Goal: Task Accomplishment & Management: Use online tool/utility

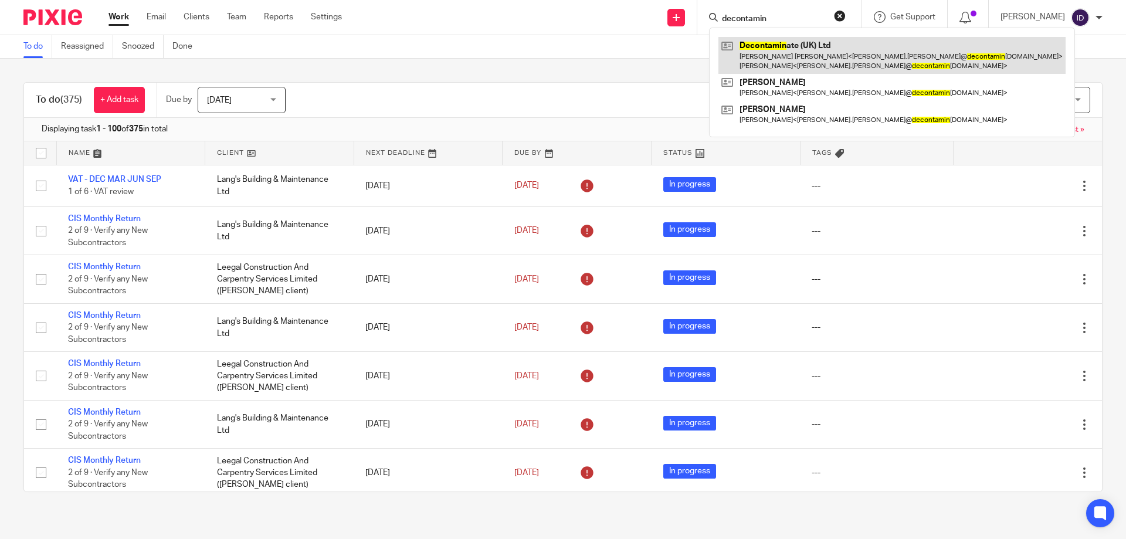
type input "decontamin"
click at [785, 57] on link at bounding box center [891, 55] width 347 height 36
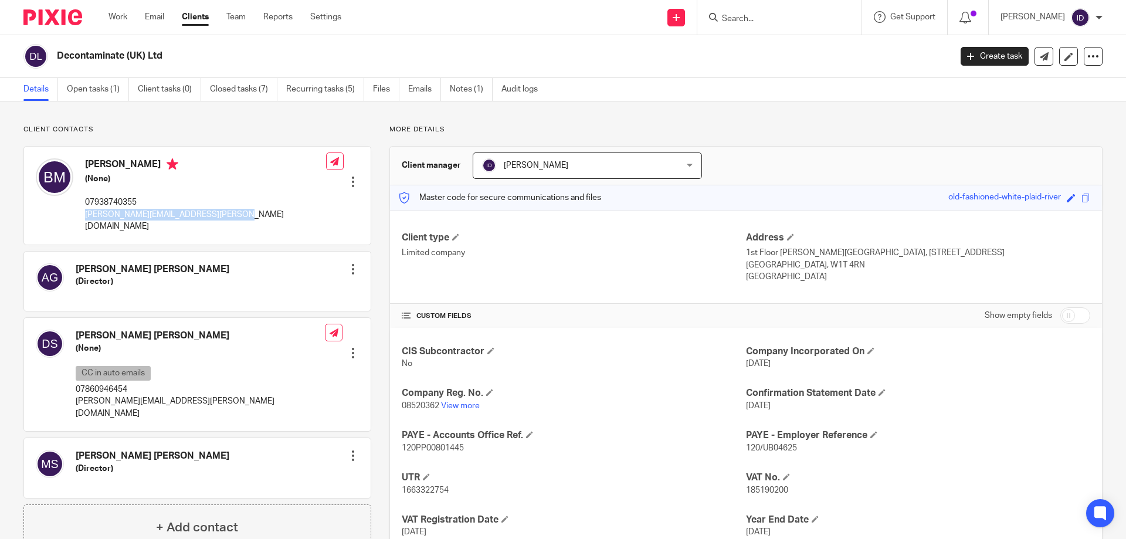
drag, startPoint x: 86, startPoint y: 215, endPoint x: 235, endPoint y: 210, distance: 149.0
click at [235, 210] on div "Bradley Stephen Macklin (None) 07938740355 bradley.macklin@decontaminateuk.com …" at bounding box center [197, 195] width 346 height 97
click at [107, 89] on link "Open tasks (1)" at bounding box center [98, 89] width 62 height 23
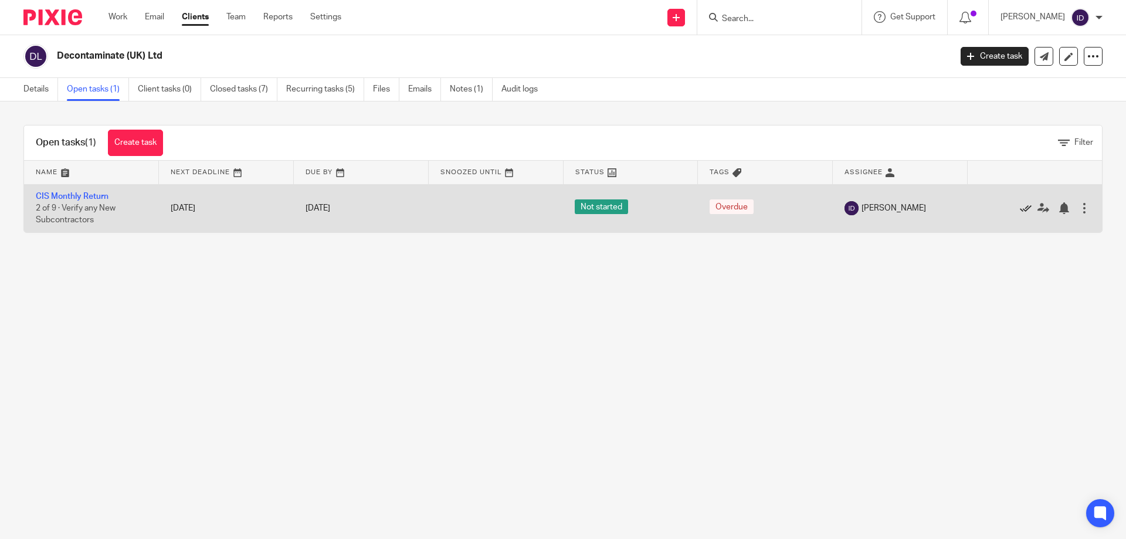
click at [1020, 211] on icon at bounding box center [1026, 208] width 12 height 12
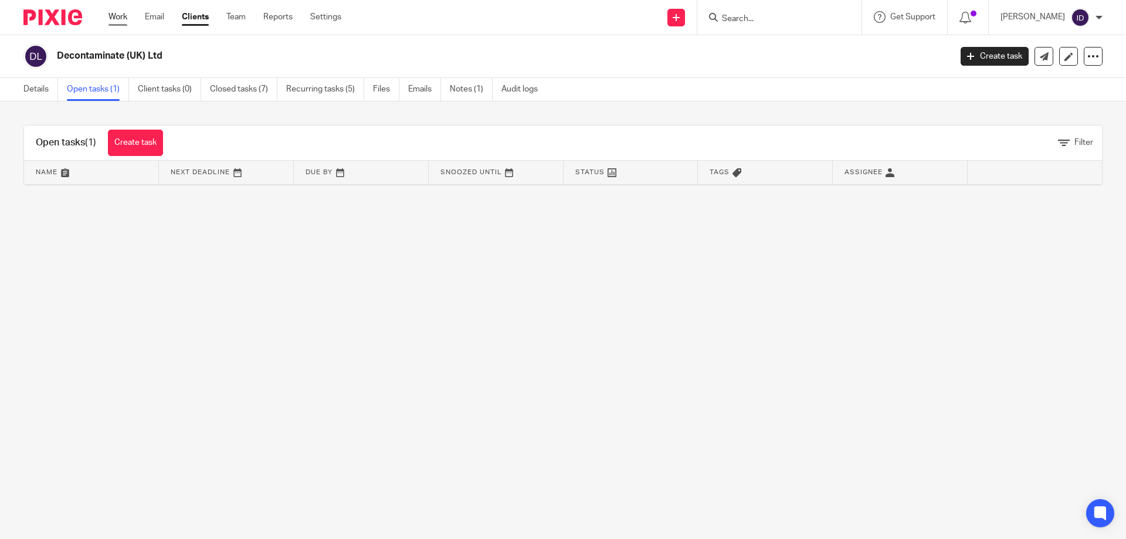
click at [118, 16] on link "Work" at bounding box center [117, 17] width 19 height 12
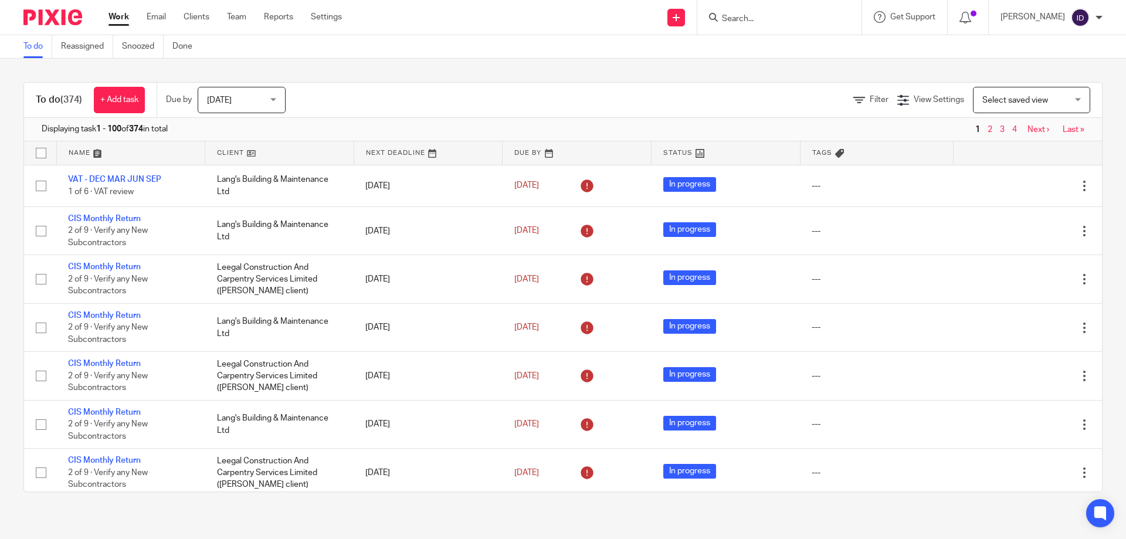
click at [760, 18] on input "Search" at bounding box center [774, 19] width 106 height 11
click at [853, 101] on link "Filter" at bounding box center [870, 100] width 35 height 8
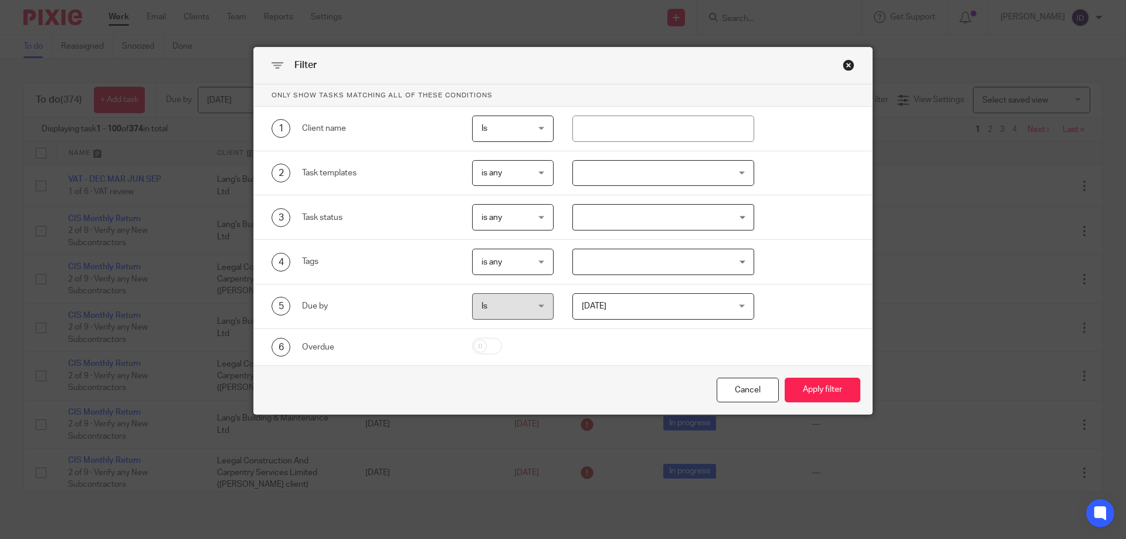
click at [684, 174] on div at bounding box center [663, 173] width 182 height 26
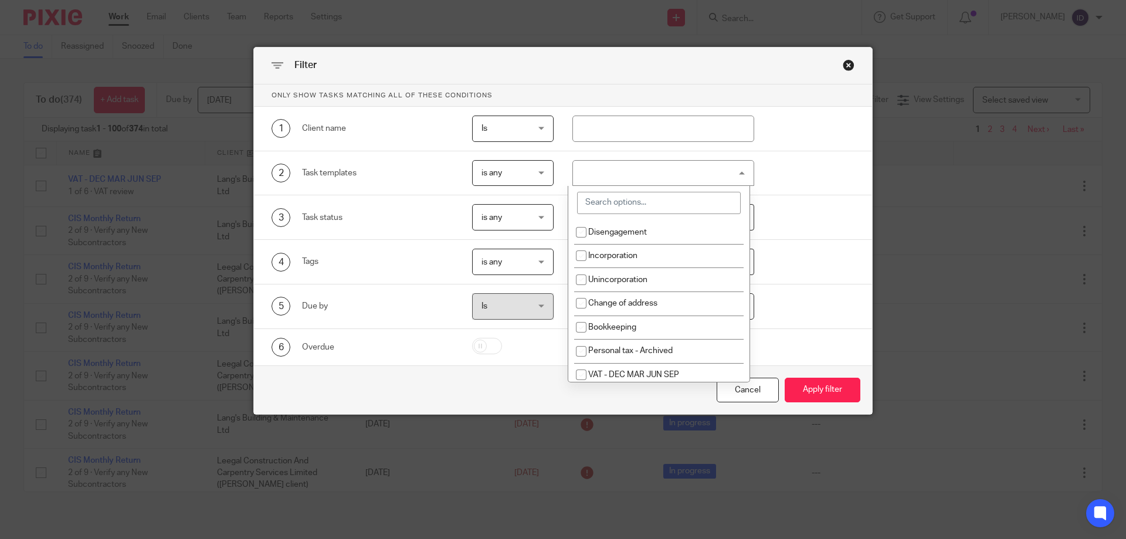
click at [689, 200] on input "search" at bounding box center [659, 203] width 164 height 22
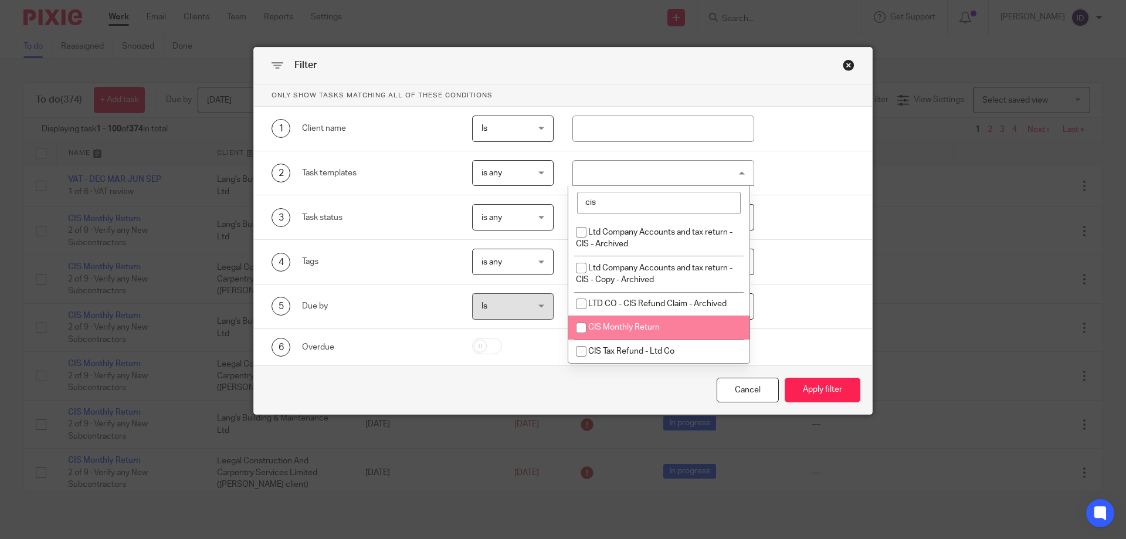
type input "cis"
click at [586, 325] on input "checkbox" at bounding box center [581, 328] width 22 height 22
checkbox input "true"
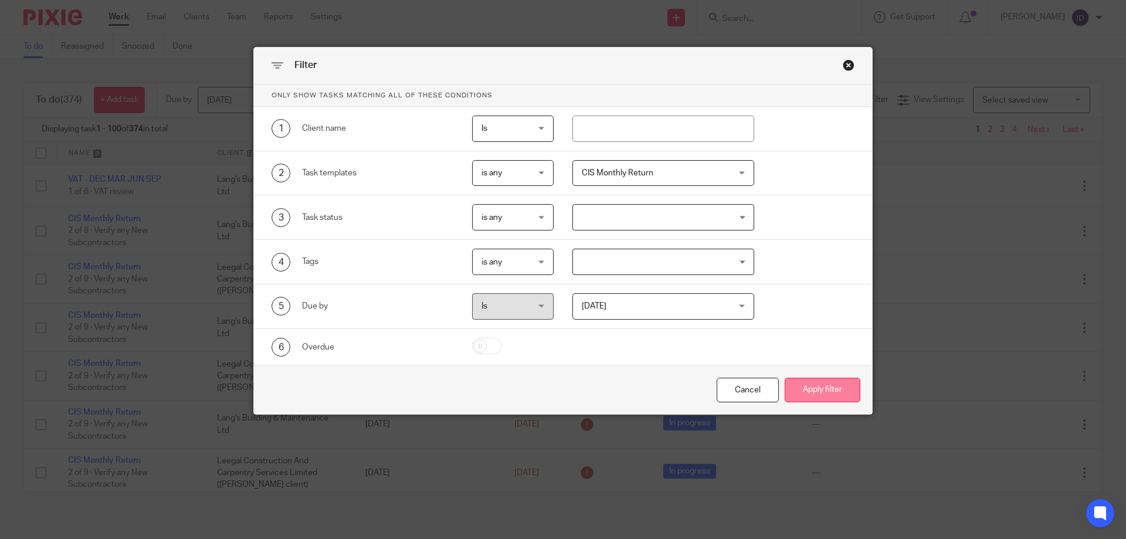
click at [849, 388] on button "Apply filter" at bounding box center [822, 390] width 76 height 25
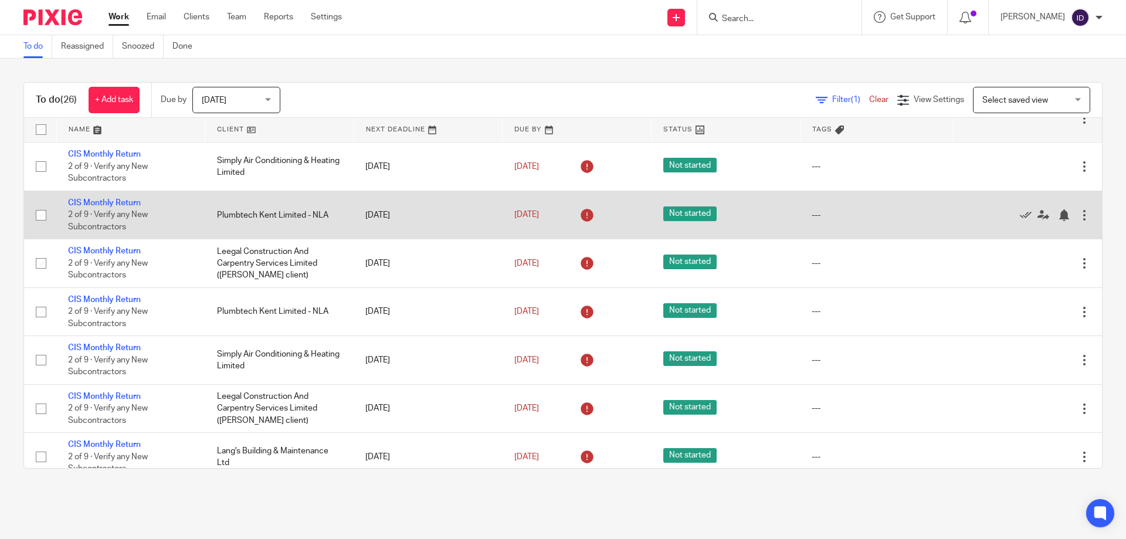
scroll to position [930, 0]
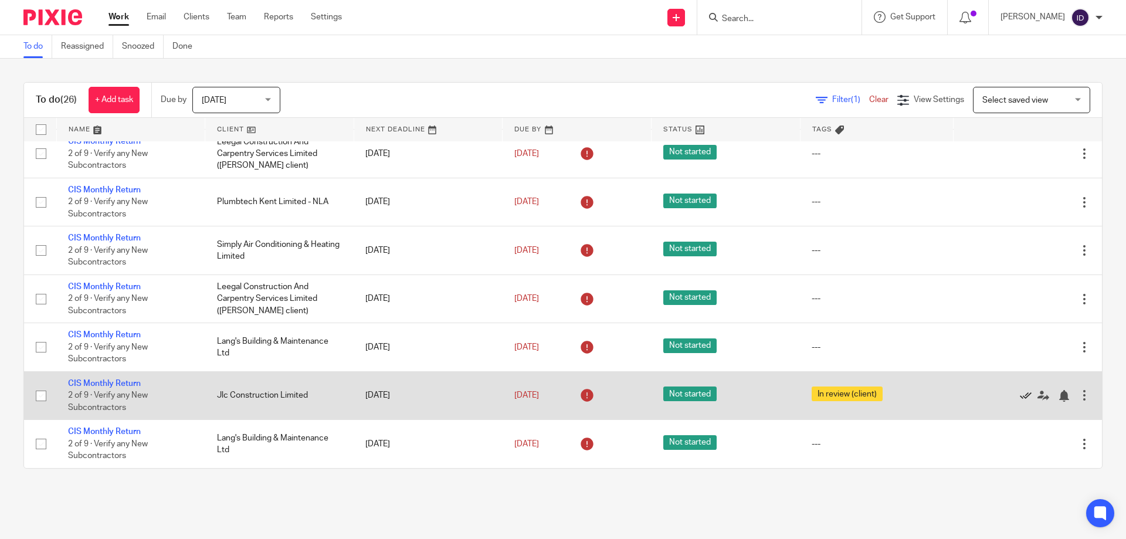
click at [1020, 396] on icon at bounding box center [1026, 396] width 12 height 12
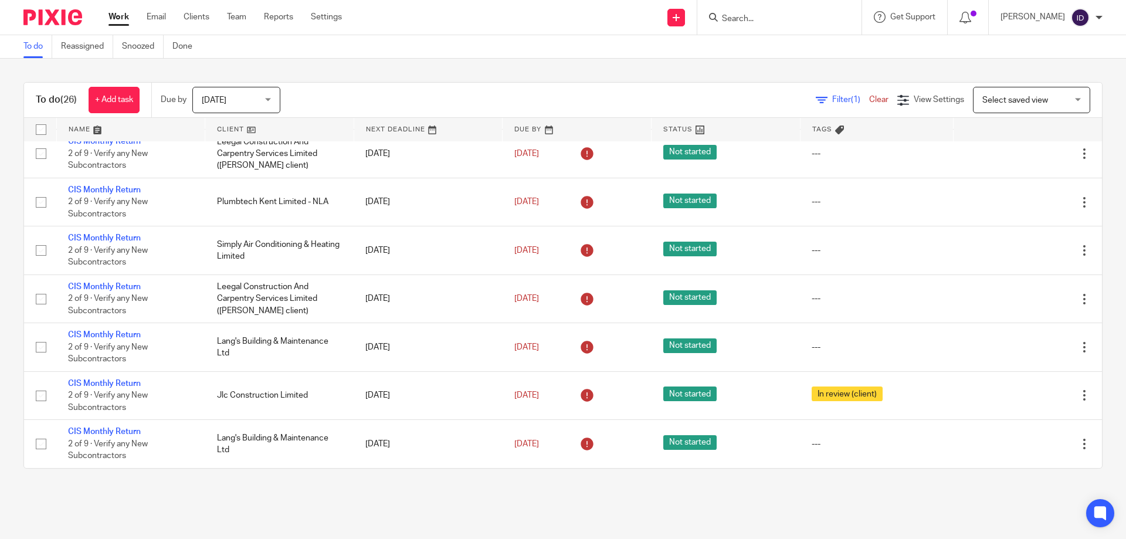
scroll to position [882, 0]
